Goal: Task Accomplishment & Management: Use online tool/utility

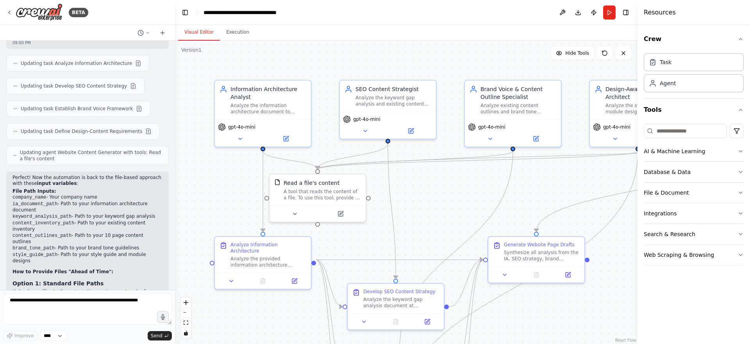
scroll to position [2343, 0]
click at [687, 212] on button "Integrations" at bounding box center [693, 213] width 100 height 20
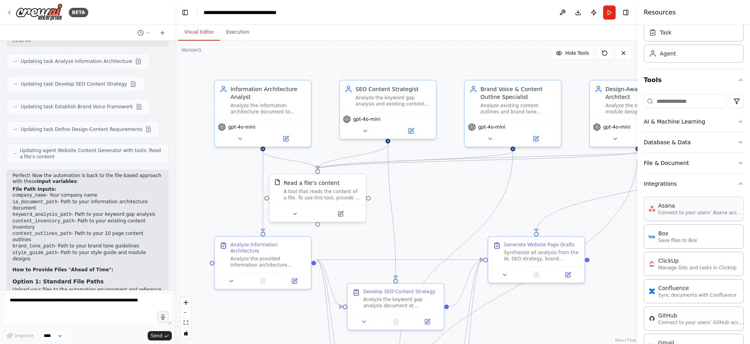
scroll to position [0, 0]
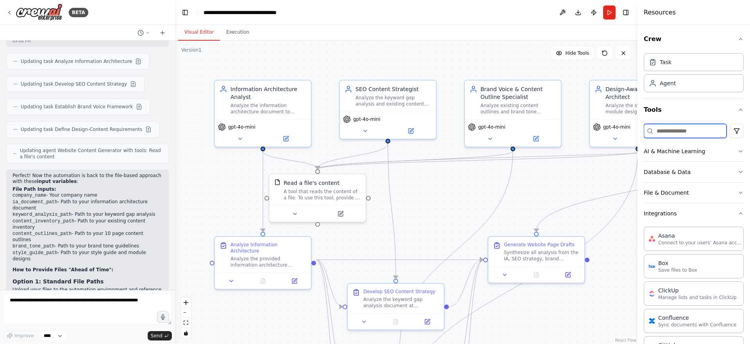
click at [672, 130] on input at bounding box center [684, 131] width 83 height 14
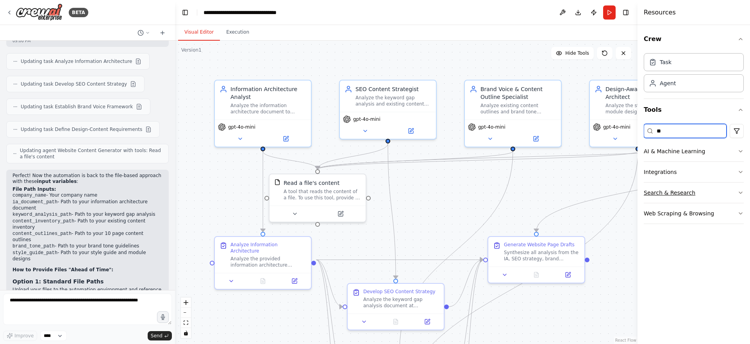
type input "*"
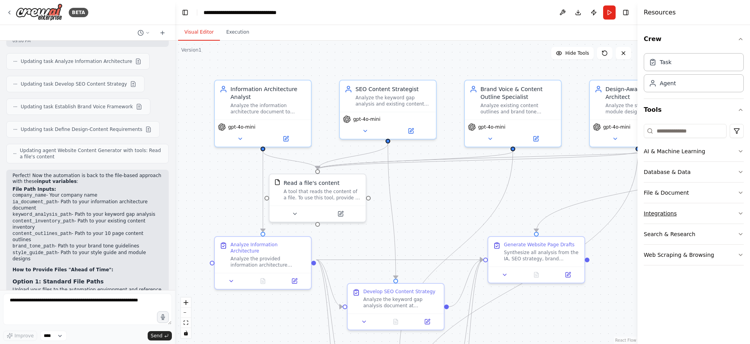
click at [737, 212] on icon "button" at bounding box center [740, 213] width 6 height 6
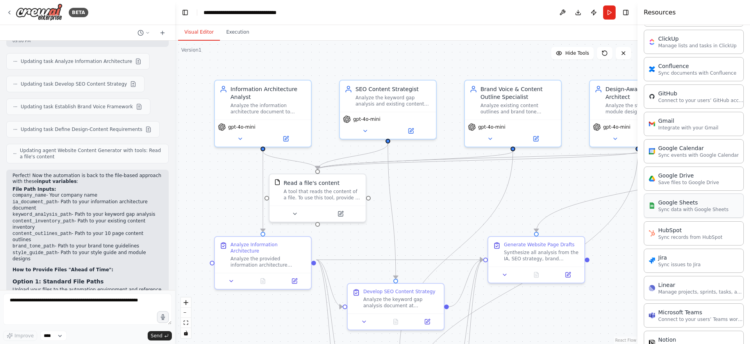
scroll to position [255, 0]
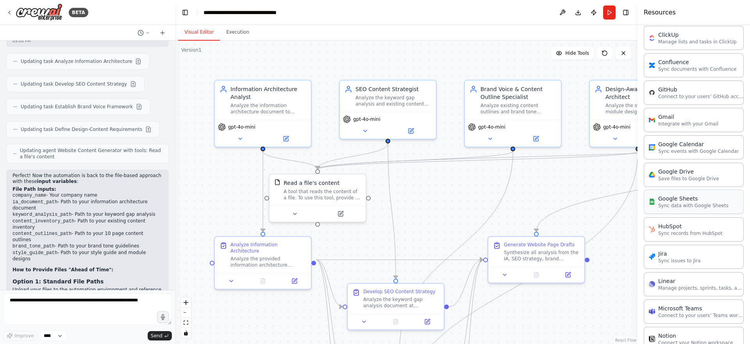
click at [683, 206] on p "Sync data with Google Sheets" at bounding box center [693, 205] width 70 height 6
click at [405, 96] on icon at bounding box center [403, 96] width 5 height 5
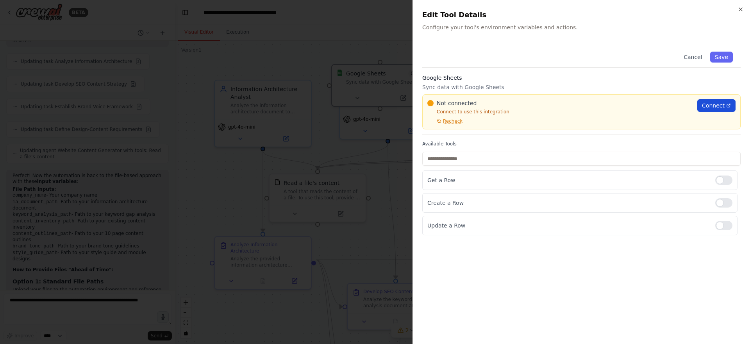
click at [718, 105] on span "Connect" at bounding box center [713, 106] width 23 height 8
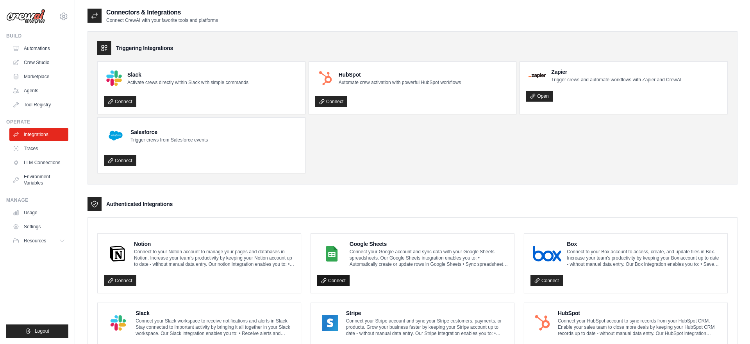
click at [340, 279] on link "Connect" at bounding box center [333, 280] width 32 height 11
